Goal: Navigation & Orientation: Find specific page/section

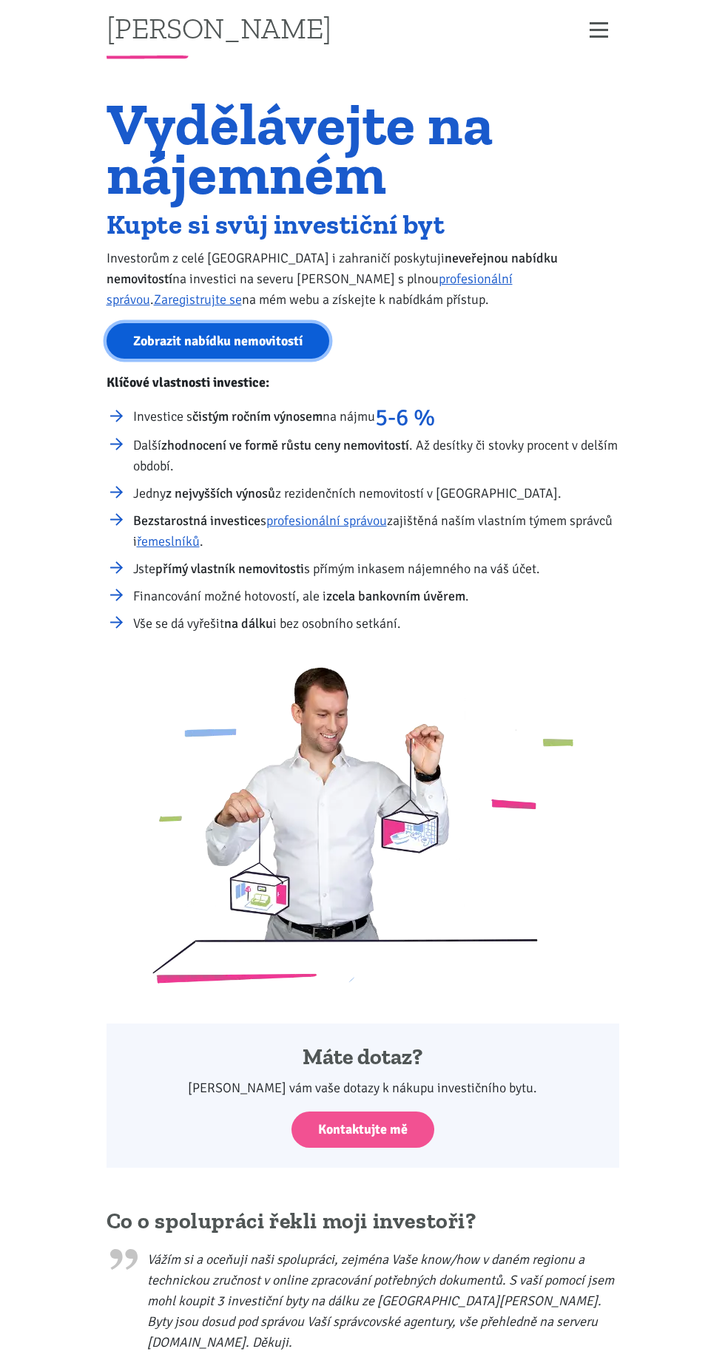
click at [200, 346] on link "Zobrazit nabídku nemovitostí" at bounding box center [218, 341] width 223 height 36
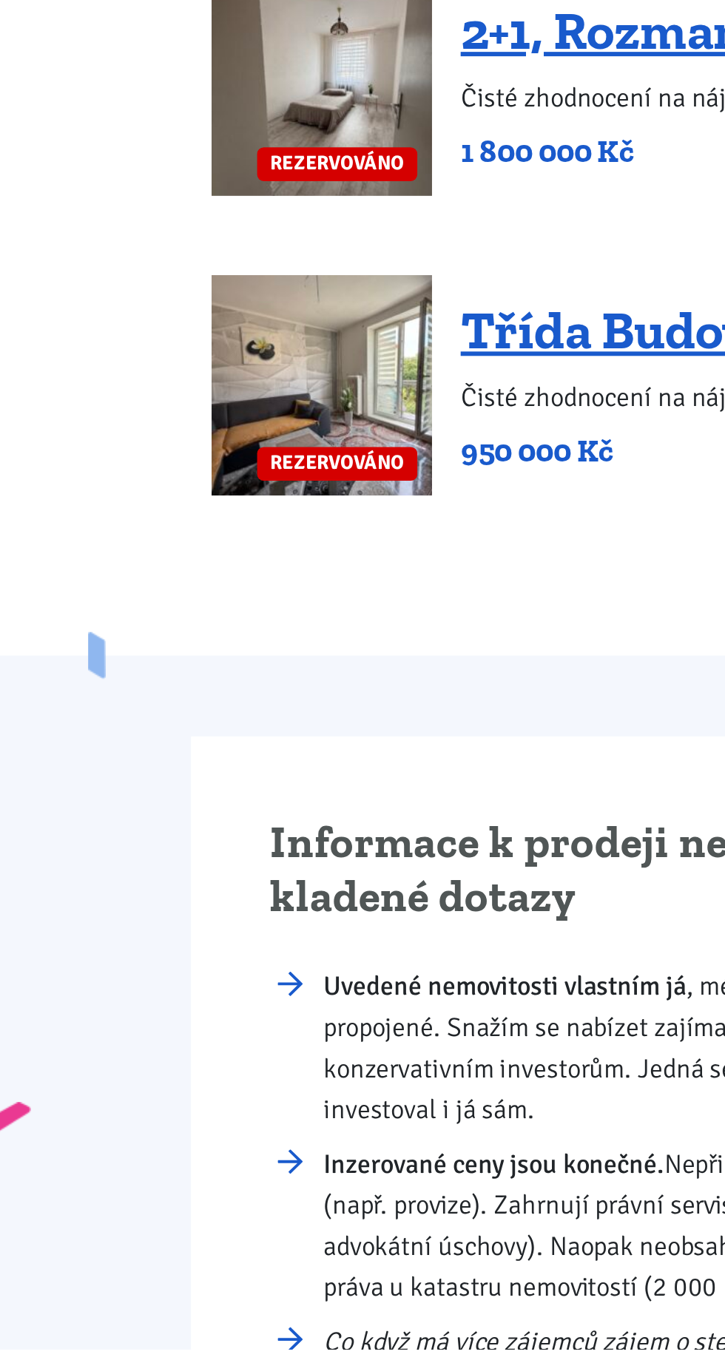
scroll to position [3375, 0]
